Goal: Information Seeking & Learning: Learn about a topic

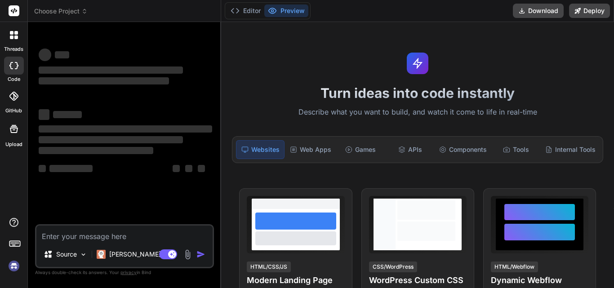
type textarea "x"
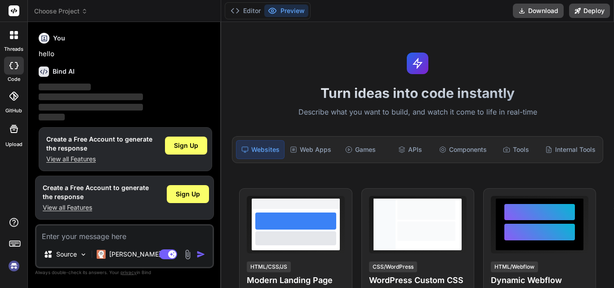
scroll to position [4, 0]
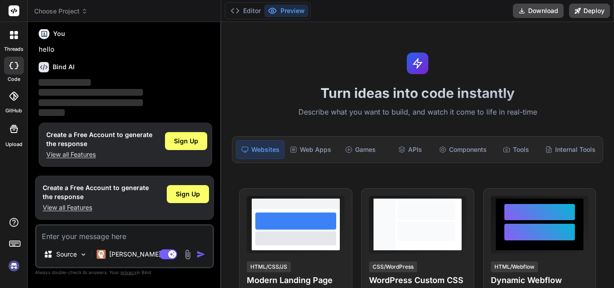
click at [73, 204] on p "View all Features" at bounding box center [96, 207] width 106 height 9
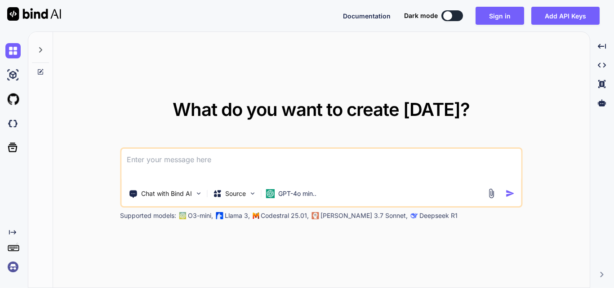
click at [453, 10] on button at bounding box center [453, 15] width 22 height 11
type textarea "x"
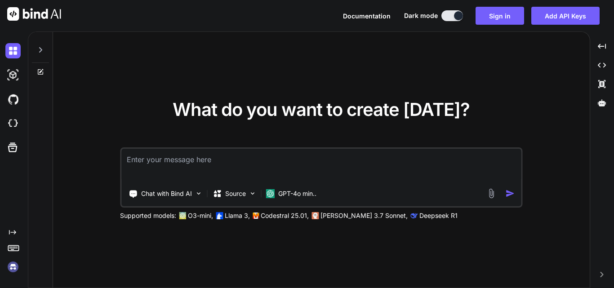
click at [411, 159] on textarea at bounding box center [321, 165] width 400 height 33
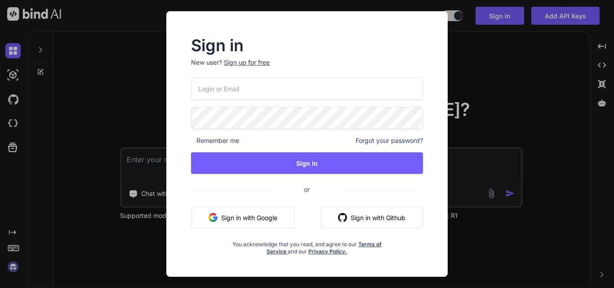
click at [330, 89] on input "email" at bounding box center [307, 89] width 232 height 22
type input "[EMAIL_ADDRESS][DOMAIN_NAME]"
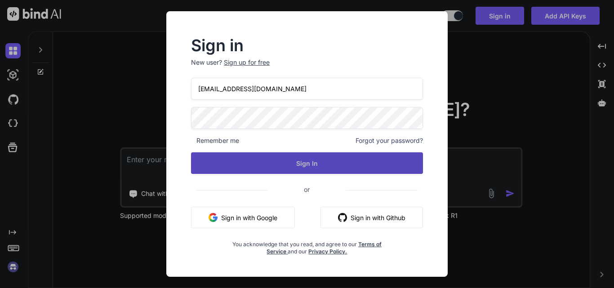
click at [348, 164] on button "Sign In" at bounding box center [307, 163] width 232 height 22
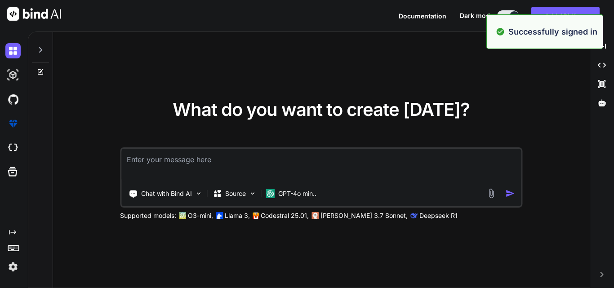
type textarea "x"
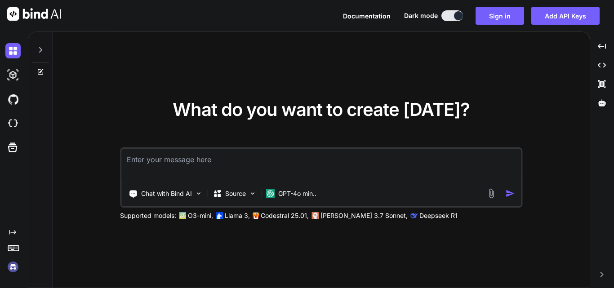
click at [256, 153] on textarea at bounding box center [321, 165] width 400 height 33
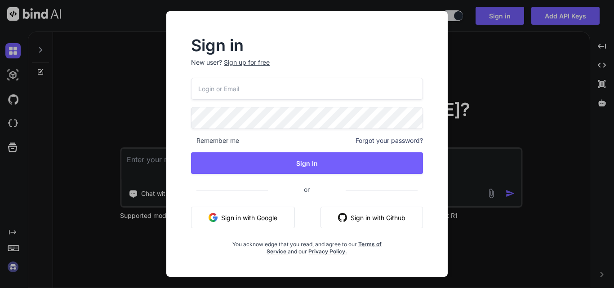
click at [273, 86] on input "email" at bounding box center [307, 89] width 232 height 22
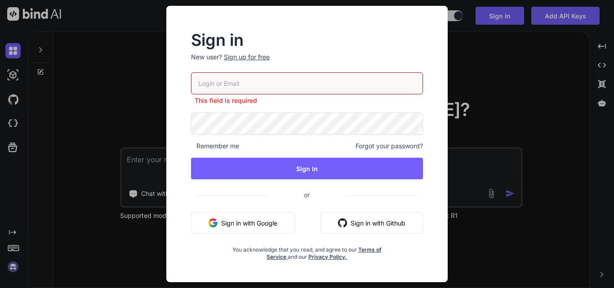
click at [309, 74] on input "email" at bounding box center [307, 83] width 232 height 22
click at [318, 84] on input "email" at bounding box center [307, 83] width 232 height 22
type input "[EMAIL_ADDRESS][DOMAIN_NAME]"
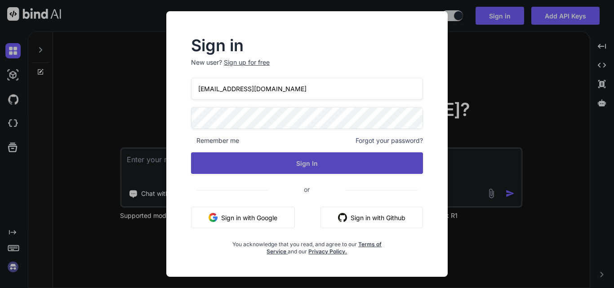
click at [331, 160] on button "Sign In" at bounding box center [307, 163] width 232 height 22
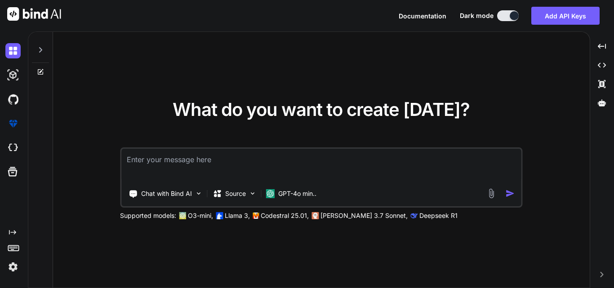
click at [298, 164] on textarea at bounding box center [321, 165] width 400 height 33
paste textarea "7 principles of testing"
type textarea "7 principles of testing"
click at [505, 193] on div at bounding box center [502, 193] width 32 height 10
click at [508, 194] on img "button" at bounding box center [509, 193] width 9 height 9
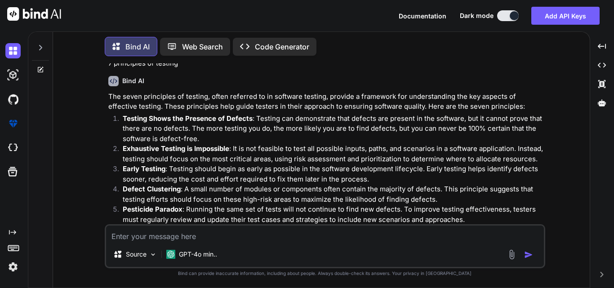
scroll to position [45, 0]
